Goal: Transaction & Acquisition: Purchase product/service

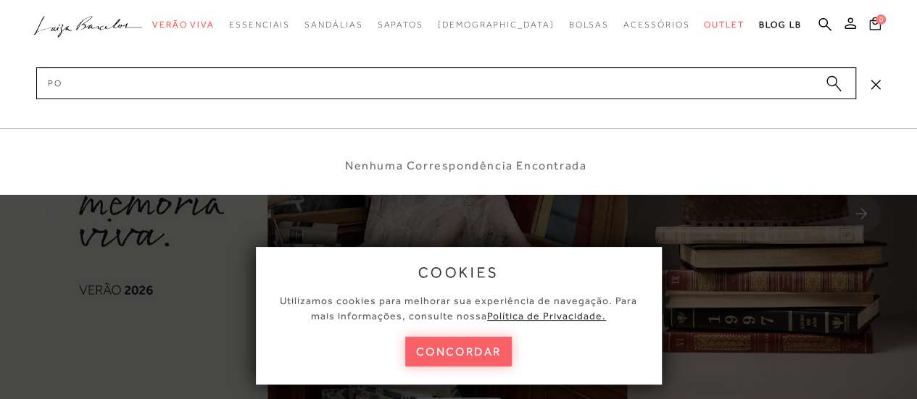
type input "p"
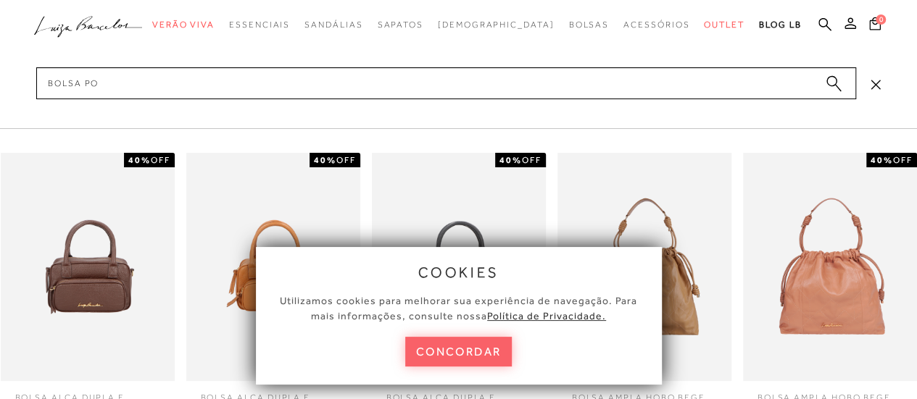
click at [464, 340] on button "concordar" at bounding box center [458, 352] width 107 height 30
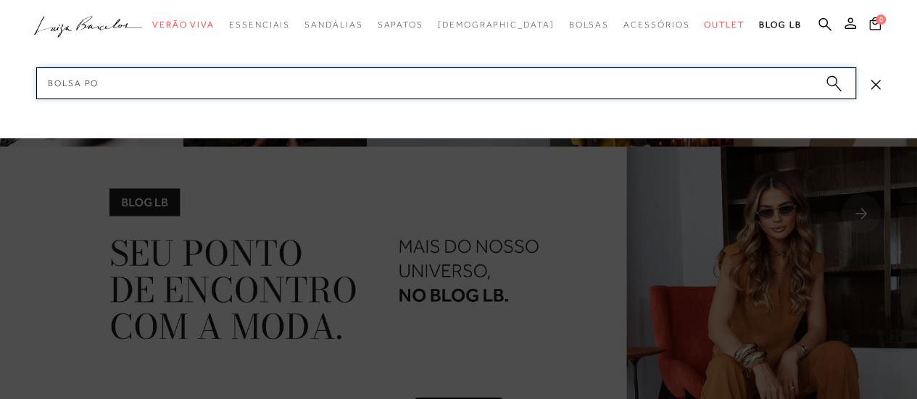
click at [168, 82] on input "bolsa po" at bounding box center [446, 83] width 820 height 32
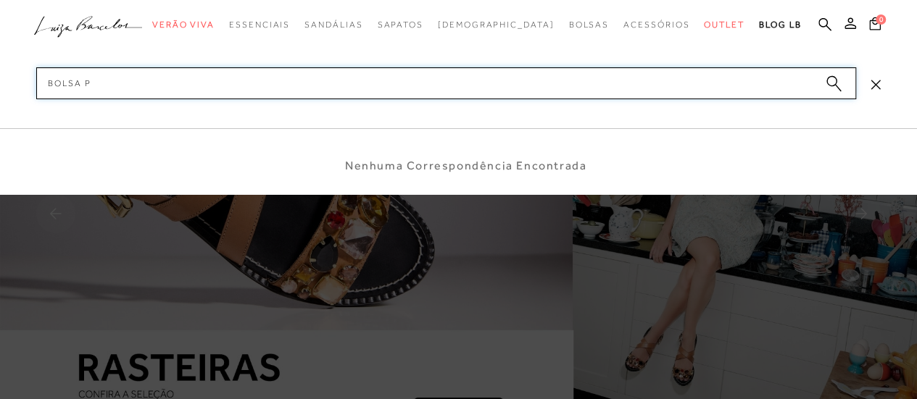
type input "bolsa"
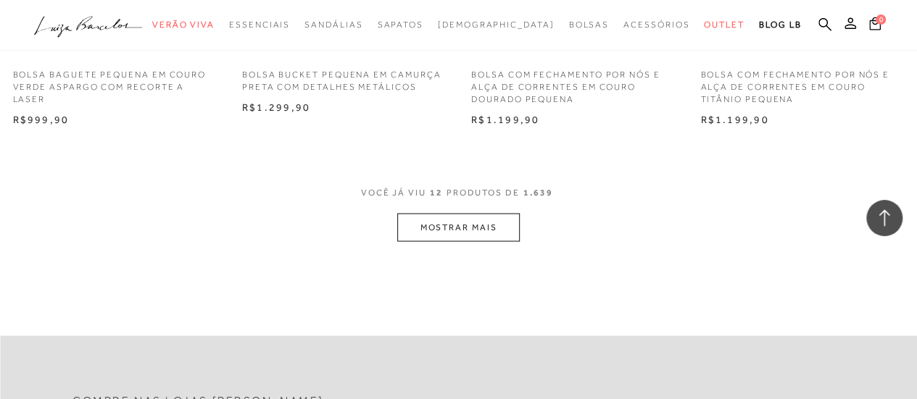
scroll to position [1377, 0]
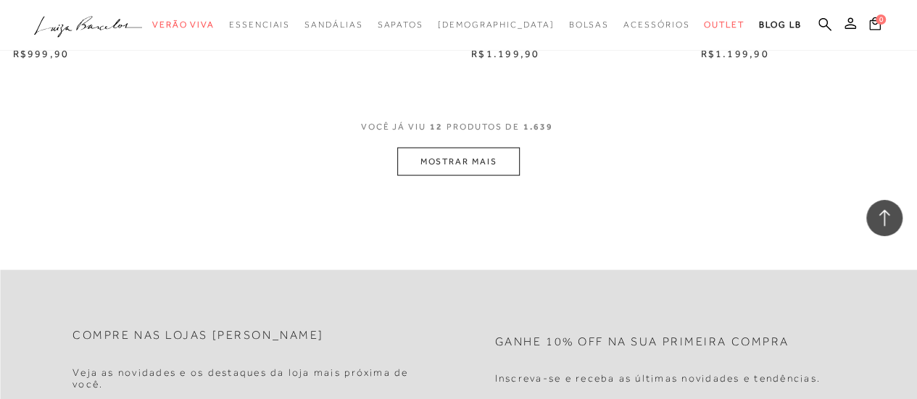
click at [448, 151] on button "MOSTRAR MAIS" at bounding box center [458, 162] width 122 height 28
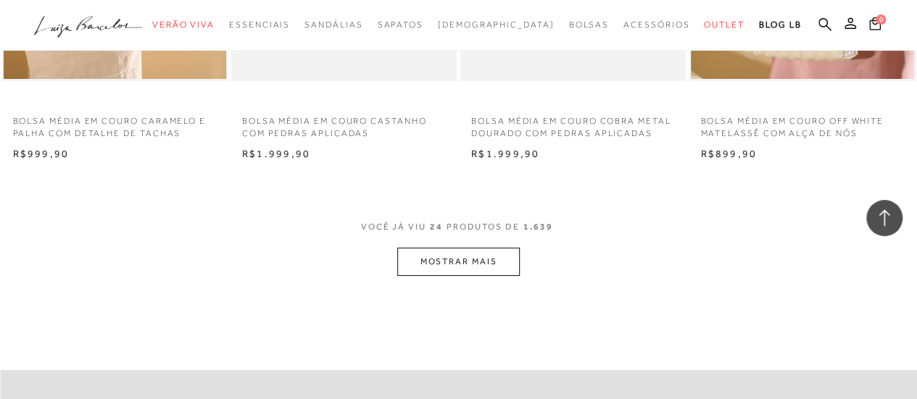
scroll to position [2682, 0]
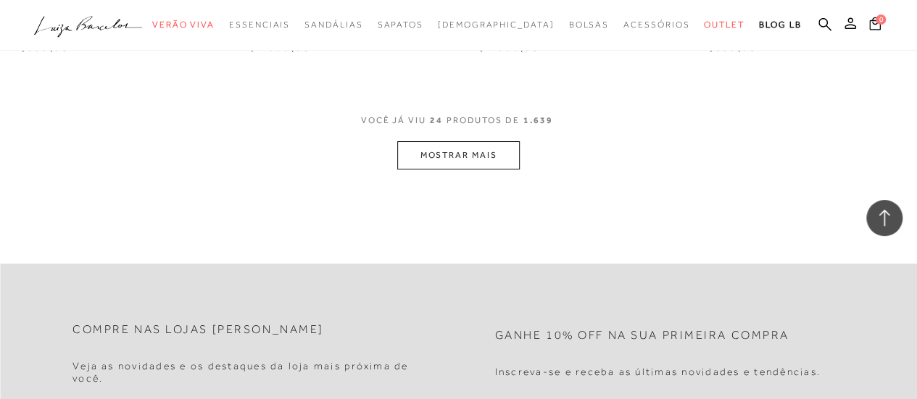
click at [449, 158] on button "MOSTRAR MAIS" at bounding box center [458, 155] width 122 height 28
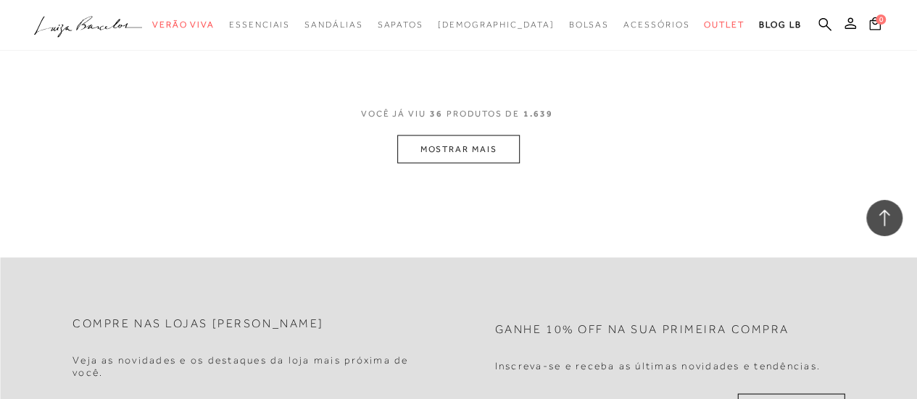
click at [490, 157] on button "MOSTRAR MAIS" at bounding box center [458, 149] width 122 height 28
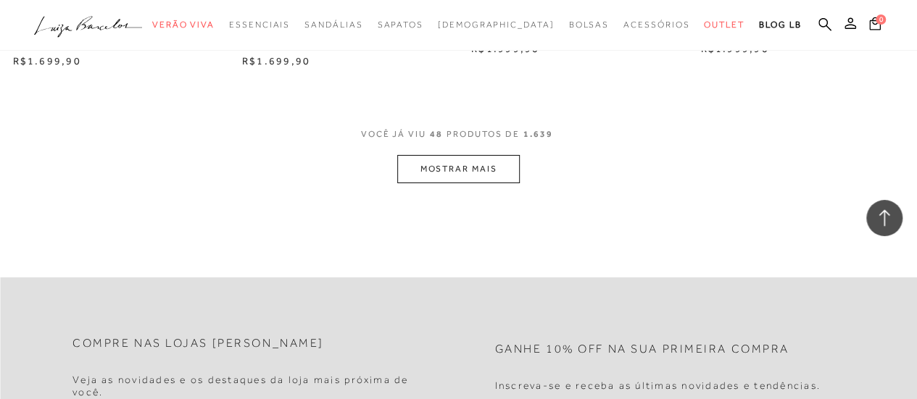
scroll to position [5292, 0]
click at [465, 169] on button "MOSTRAR MAIS" at bounding box center [458, 167] width 122 height 28
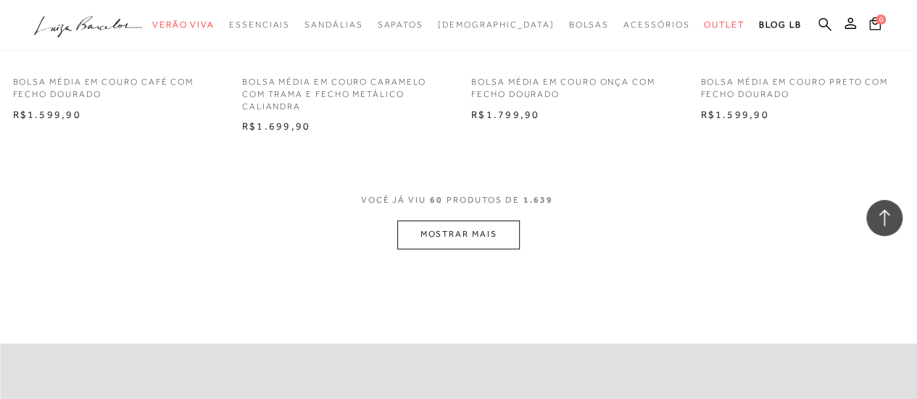
scroll to position [6597, 0]
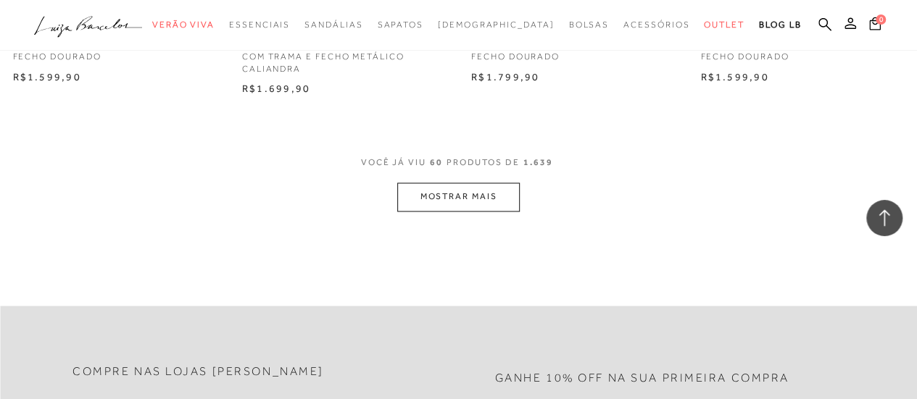
click at [428, 194] on button "MOSTRAR MAIS" at bounding box center [458, 197] width 122 height 28
